Goal: Task Accomplishment & Management: Manage account settings

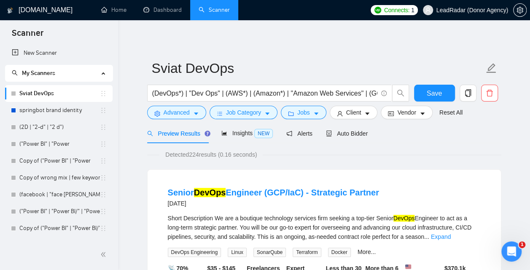
scroll to position [0, 277]
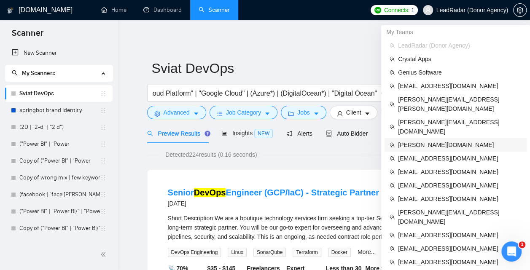
click at [431, 140] on span "[PERSON_NAME][DOMAIN_NAME]" at bounding box center [460, 144] width 124 height 9
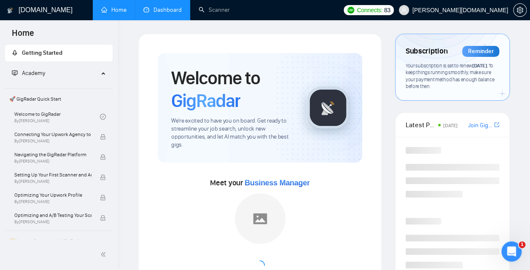
click at [180, 13] on link "Dashboard" at bounding box center [162, 9] width 38 height 7
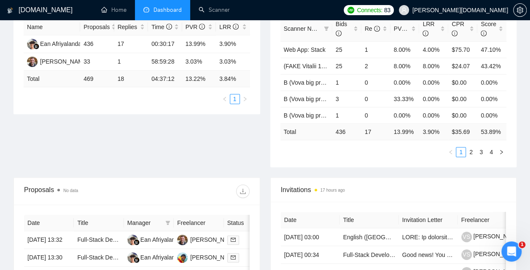
scroll to position [160, 0]
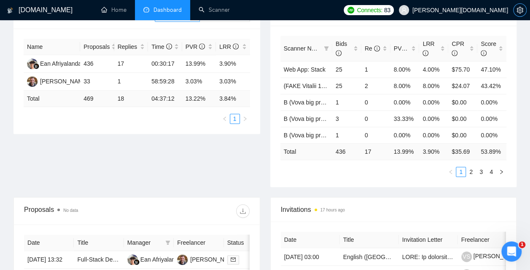
click at [520, 13] on icon "setting" at bounding box center [519, 10] width 7 height 7
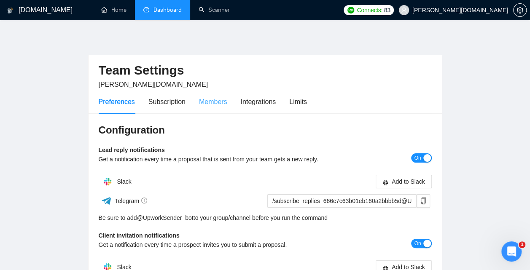
click at [216, 108] on div "Members" at bounding box center [213, 102] width 28 height 24
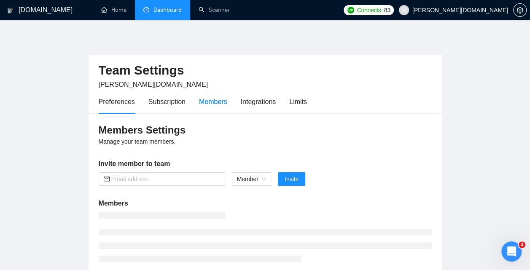
click at [210, 100] on div "Members" at bounding box center [213, 102] width 28 height 11
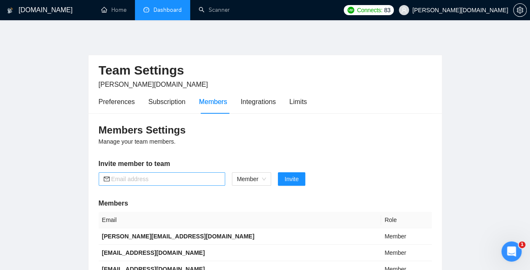
click at [160, 180] on input "text" at bounding box center [165, 179] width 109 height 9
paste input "[EMAIL_ADDRESS][DOMAIN_NAME]"
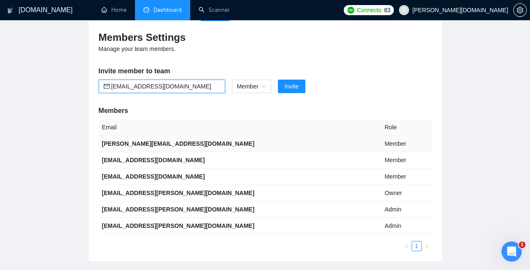
scroll to position [95, 0]
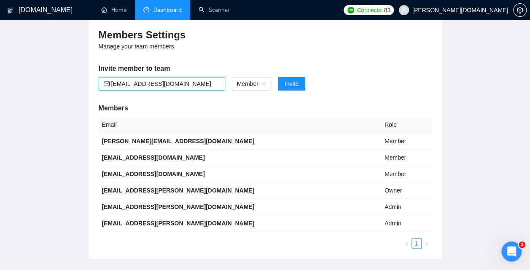
type input "[EMAIL_ADDRESS][DOMAIN_NAME]"
click at [444, 28] on main "Team Settings [PERSON_NAME][DOMAIN_NAME] Preferences Subscription Members Integ…" at bounding box center [264, 98] width 503 height 321
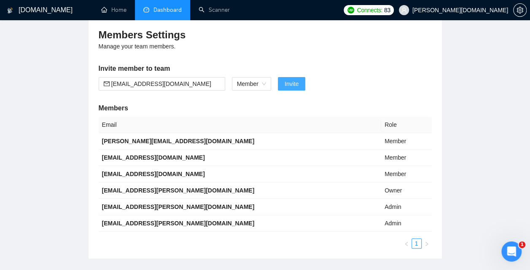
click at [301, 83] on button "Invite" at bounding box center [291, 83] width 27 height 13
